Goal: Contribute content: Add original content to the website for others to see

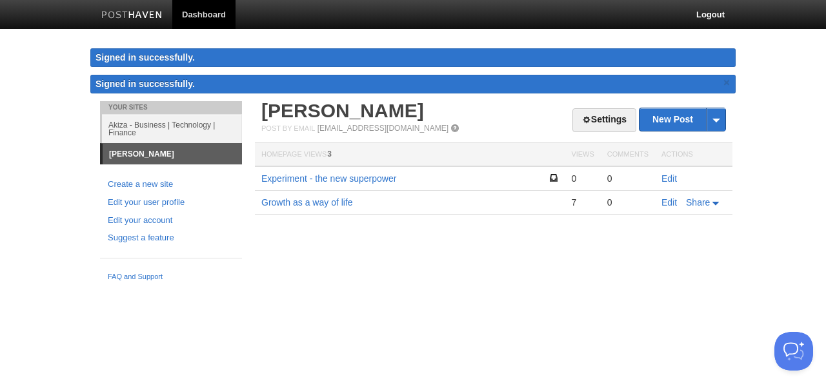
click at [146, 152] on link "[PERSON_NAME]" at bounding box center [172, 154] width 139 height 21
click at [302, 201] on link "Growth as a way of life" at bounding box center [307, 202] width 92 height 10
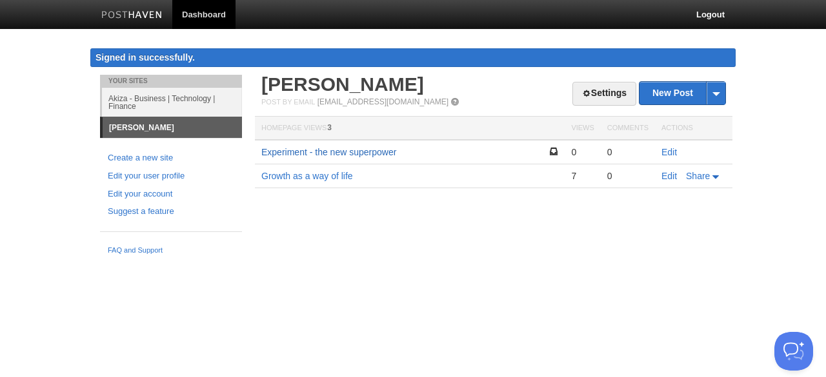
click at [321, 150] on link "Experiment - the new superpower" at bounding box center [328, 152] width 135 height 10
click at [440, 235] on div "Your Sites Akiza - Business | Technology | Finance [PERSON_NAME] Create a new s…" at bounding box center [412, 168] width 645 height 186
click at [126, 97] on link "Akiza - Business | Technology | Finance" at bounding box center [172, 102] width 140 height 29
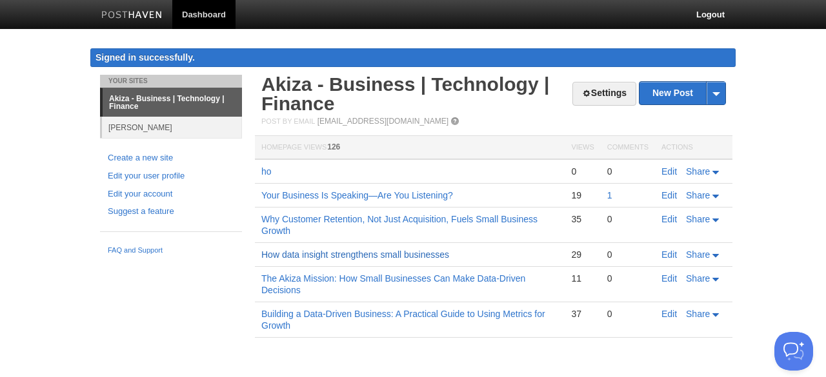
click at [341, 257] on link "How data insight strengthens small businesses" at bounding box center [355, 255] width 188 height 10
click at [665, 90] on link "New Post" at bounding box center [682, 93] width 86 height 23
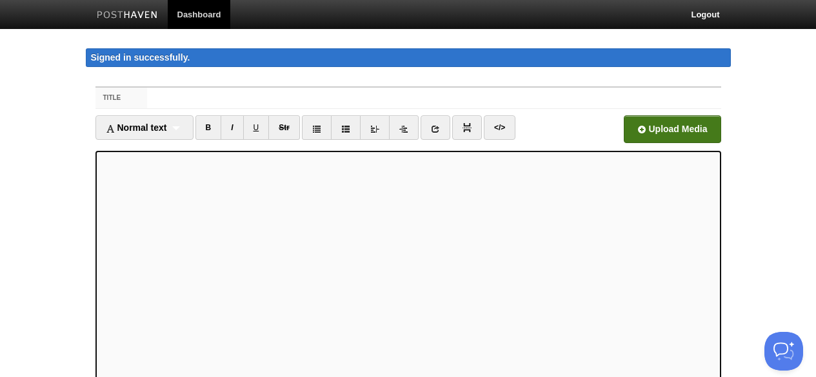
click at [689, 131] on input "file" at bounding box center [282, 133] width 977 height 66
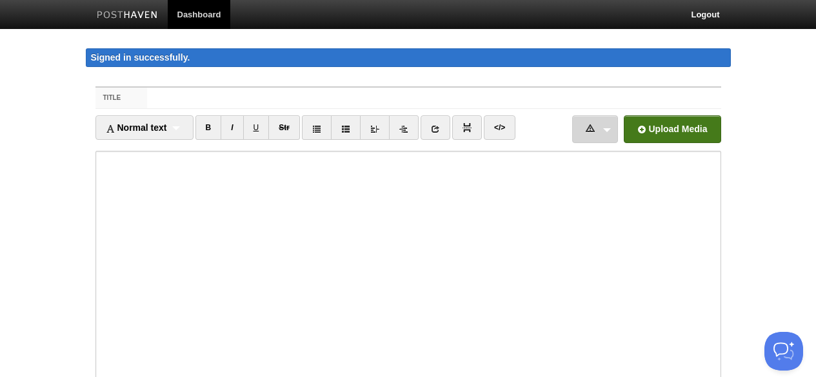
click at [611, 124] on link "res2.mp4 208.11 MB Error File is too big Cancel" at bounding box center [595, 129] width 46 height 28
drag, startPoint x: 453, startPoint y: 152, endPoint x: 528, endPoint y: 158, distance: 75.1
click at [528, 158] on div "Error File is too big" at bounding box center [470, 154] width 155 height 13
click at [580, 129] on link "res2.mp4 208.11 MB Error File is too big Cancel" at bounding box center [595, 129] width 46 height 28
click at [567, 172] on button "Cancel" at bounding box center [582, 163] width 57 height 28
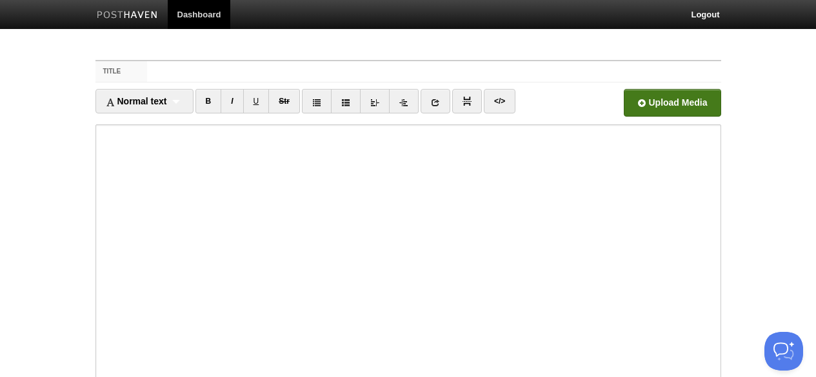
click at [675, 108] on input "file" at bounding box center [282, 107] width 977 height 66
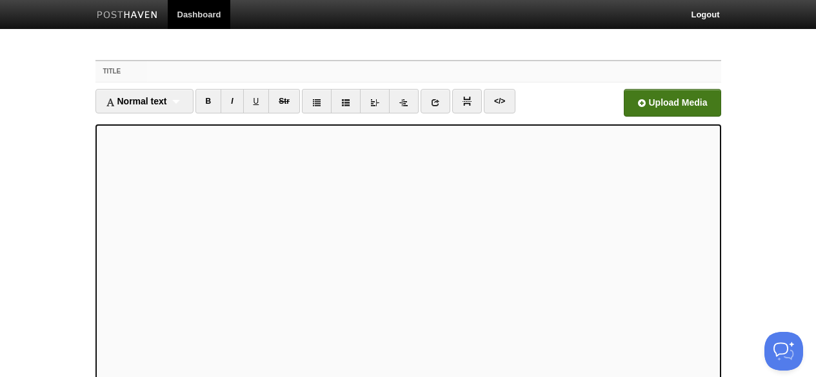
click at [255, 70] on input "Title" at bounding box center [433, 71] width 573 height 21
click at [188, 67] on input "Title" at bounding box center [433, 71] width 573 height 21
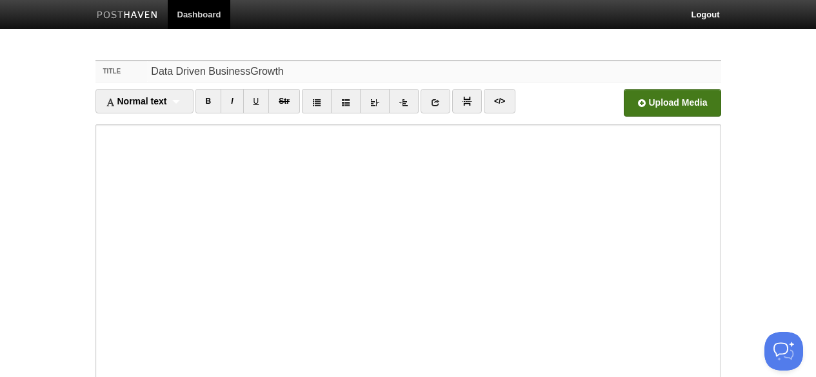
type input "Data Driven BusinessGrowth"
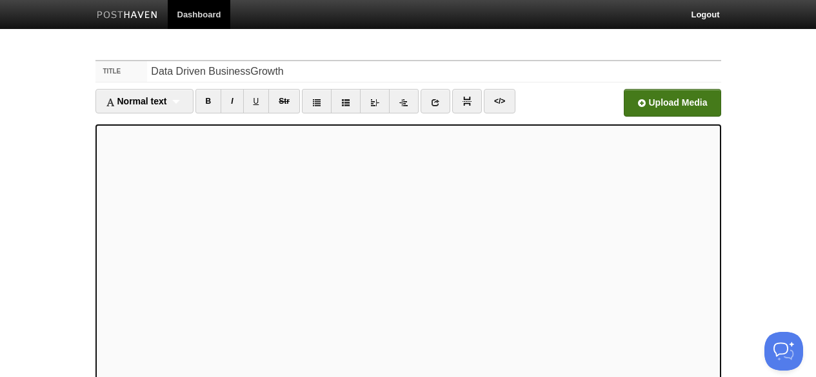
scroll to position [168, 0]
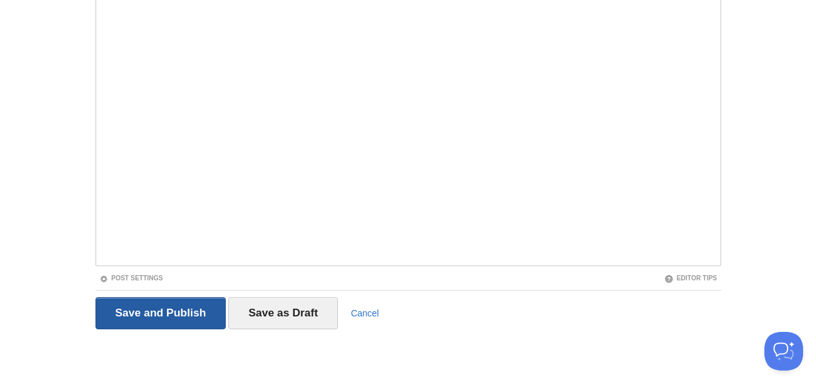
click at [152, 312] on input "Save and Publish" at bounding box center [160, 313] width 131 height 32
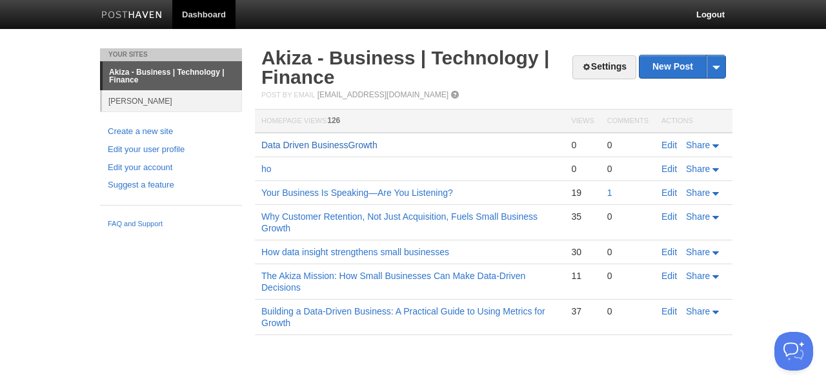
click at [332, 144] on link "Data Driven BusinessGrowth" at bounding box center [319, 145] width 116 height 10
